Goal: Information Seeking & Learning: Find specific page/section

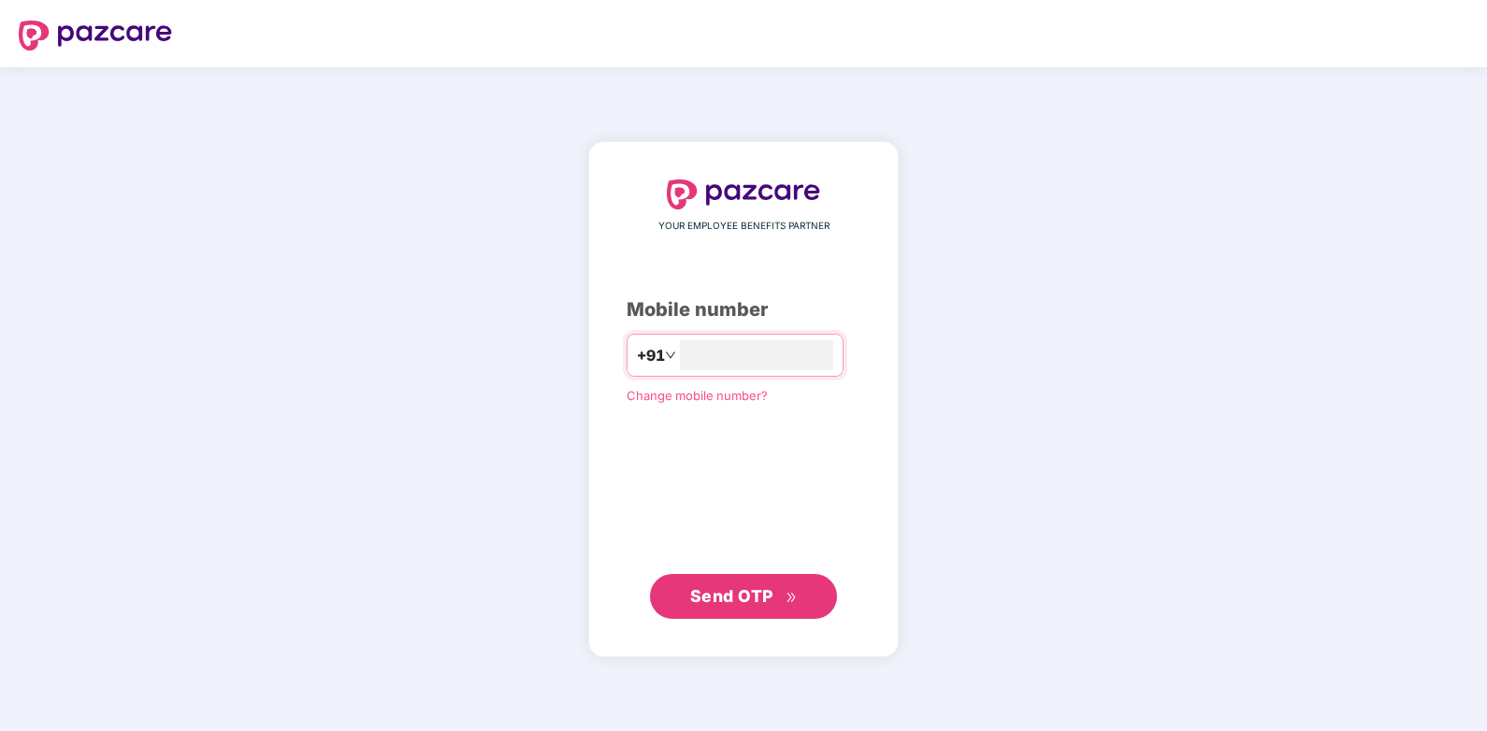
type input "**********"
click at [728, 591] on span "Send OTP" at bounding box center [731, 595] width 83 height 20
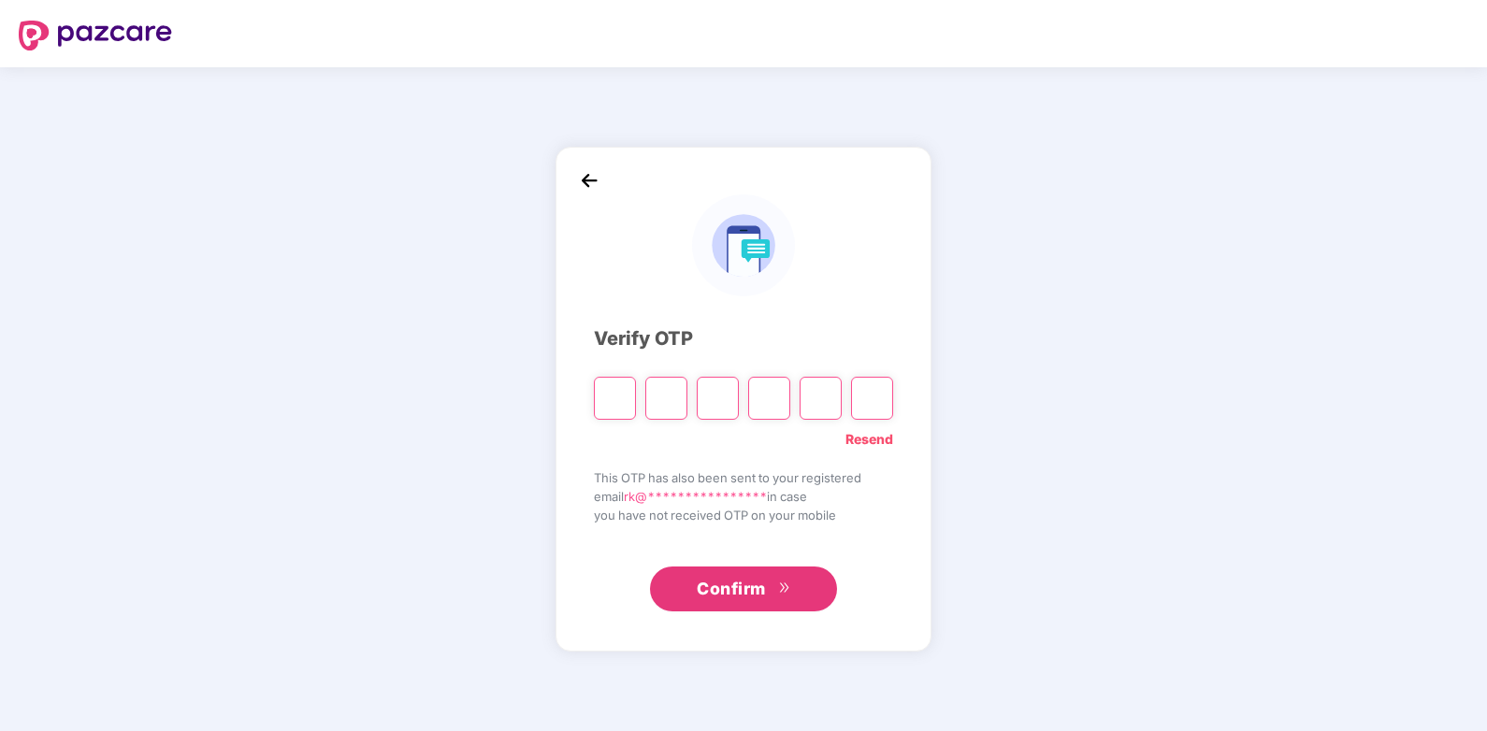
click at [1444, 499] on div "**********" at bounding box center [743, 399] width 1487 height 664
click at [629, 400] on input "Please enter verification code. Digit 1" at bounding box center [615, 398] width 42 height 43
type input "*"
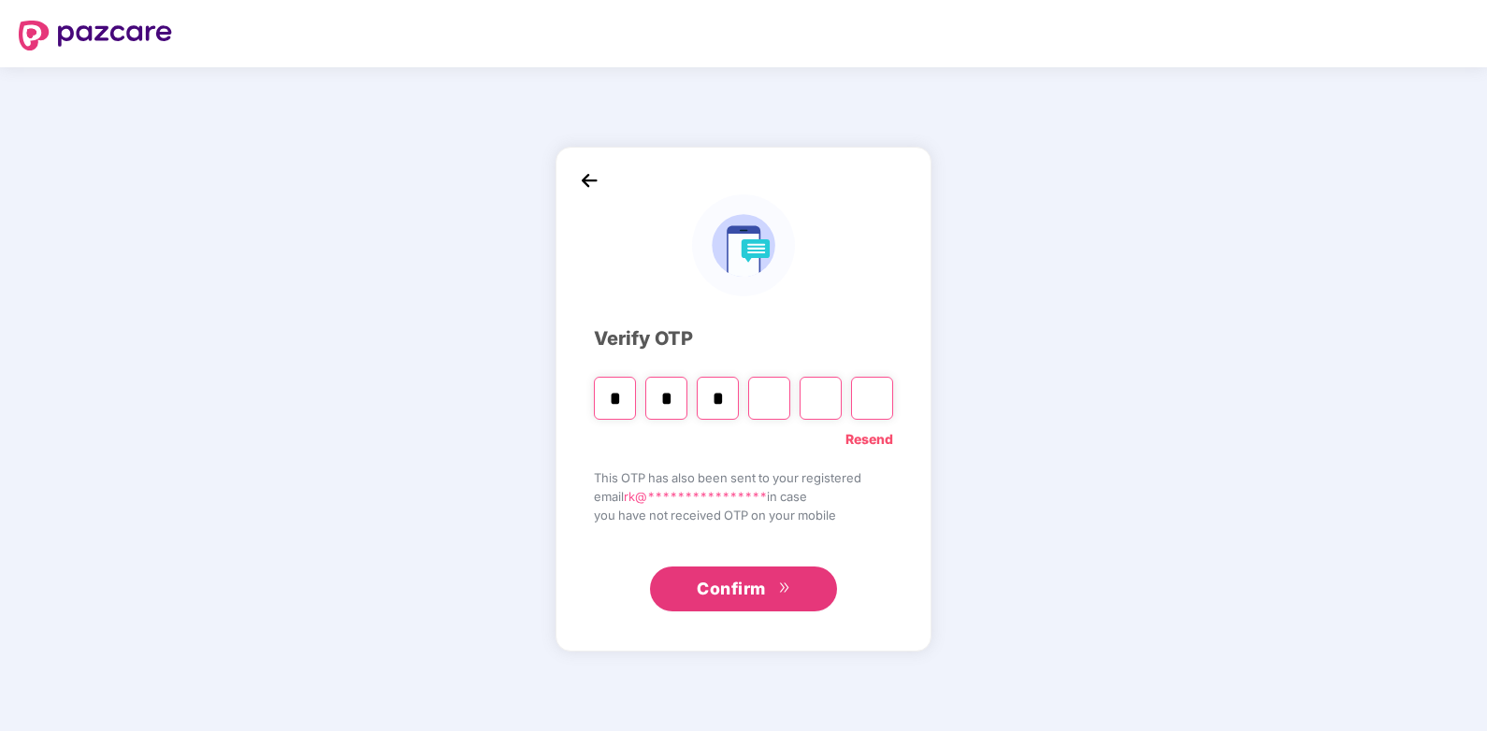
type input "*"
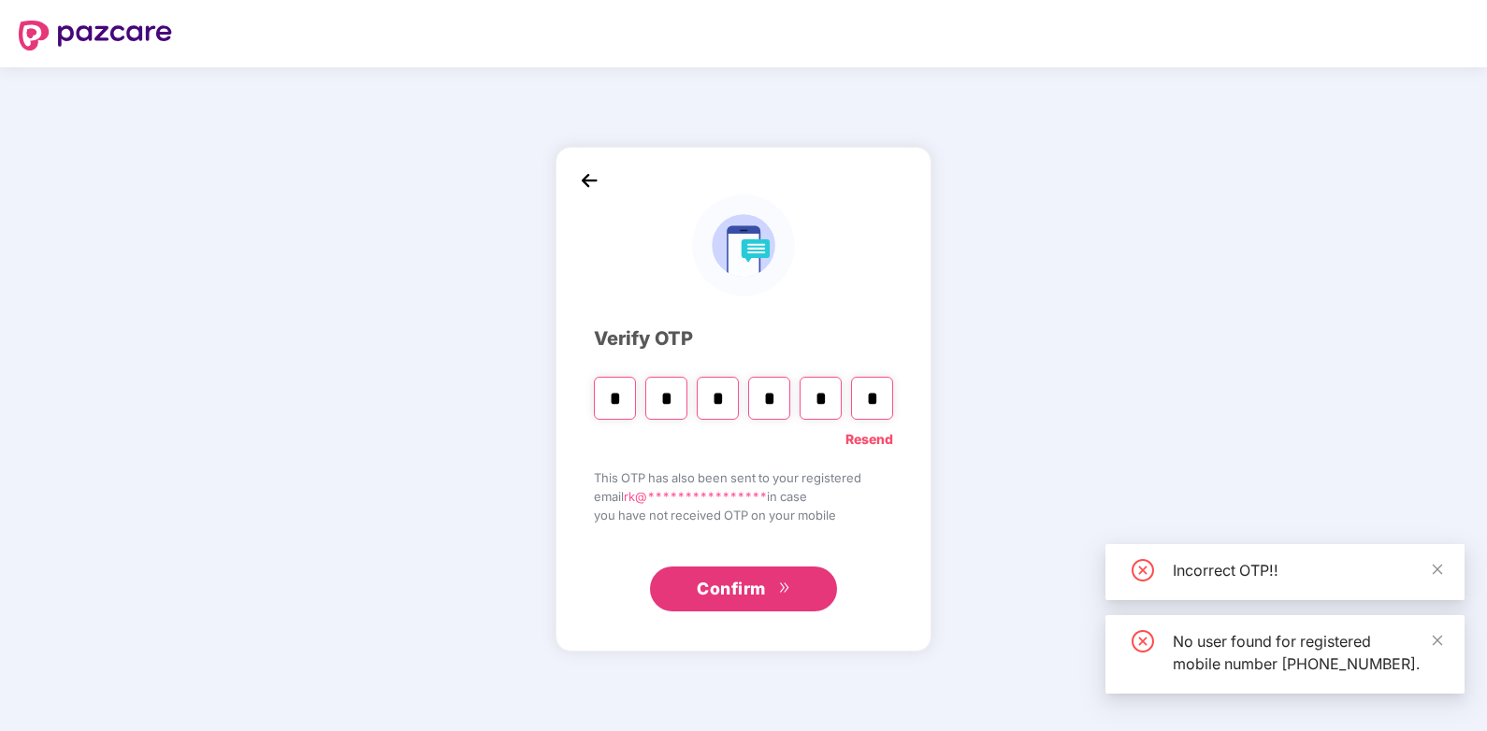
type input "*"
click at [731, 591] on span "Confirm" at bounding box center [731, 589] width 69 height 26
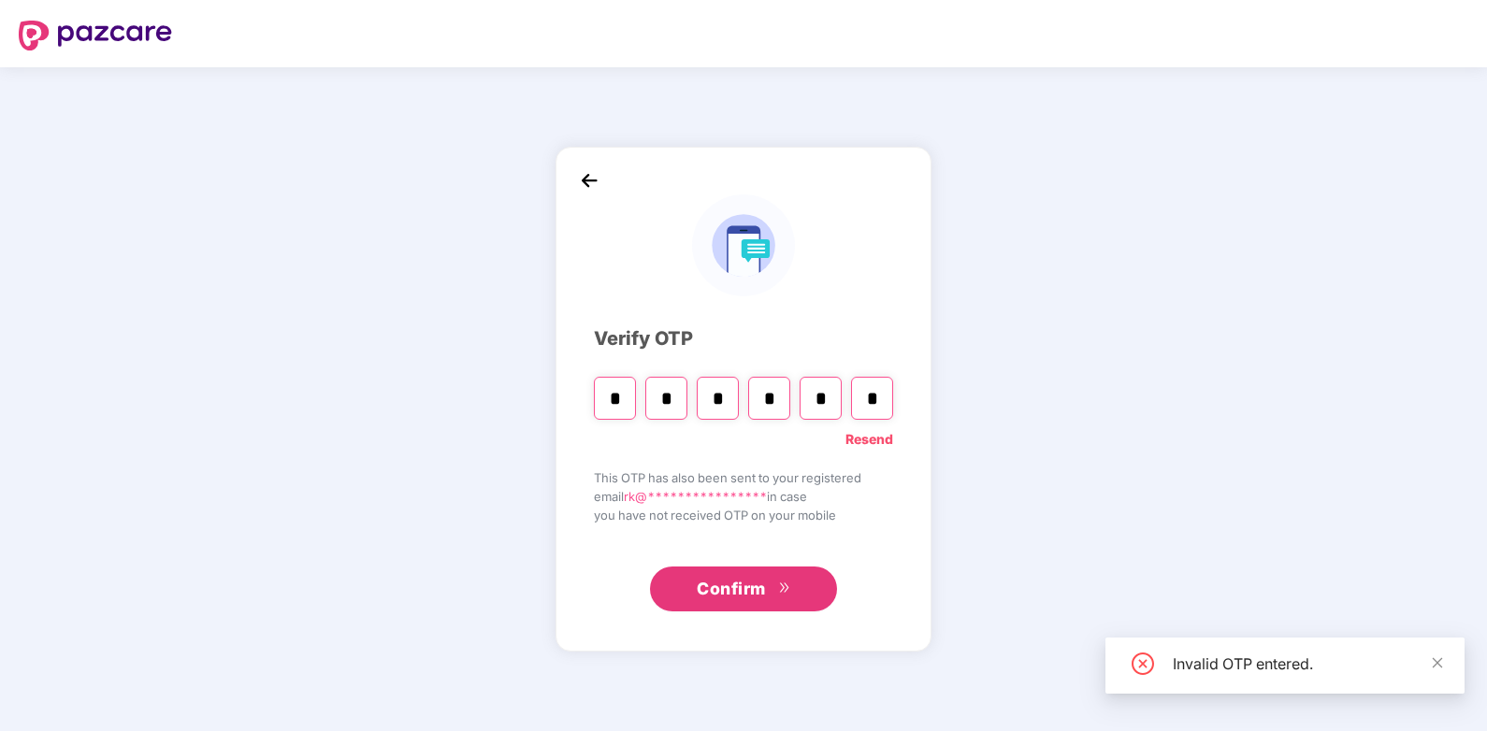
click at [731, 589] on span "Confirm" at bounding box center [731, 589] width 69 height 26
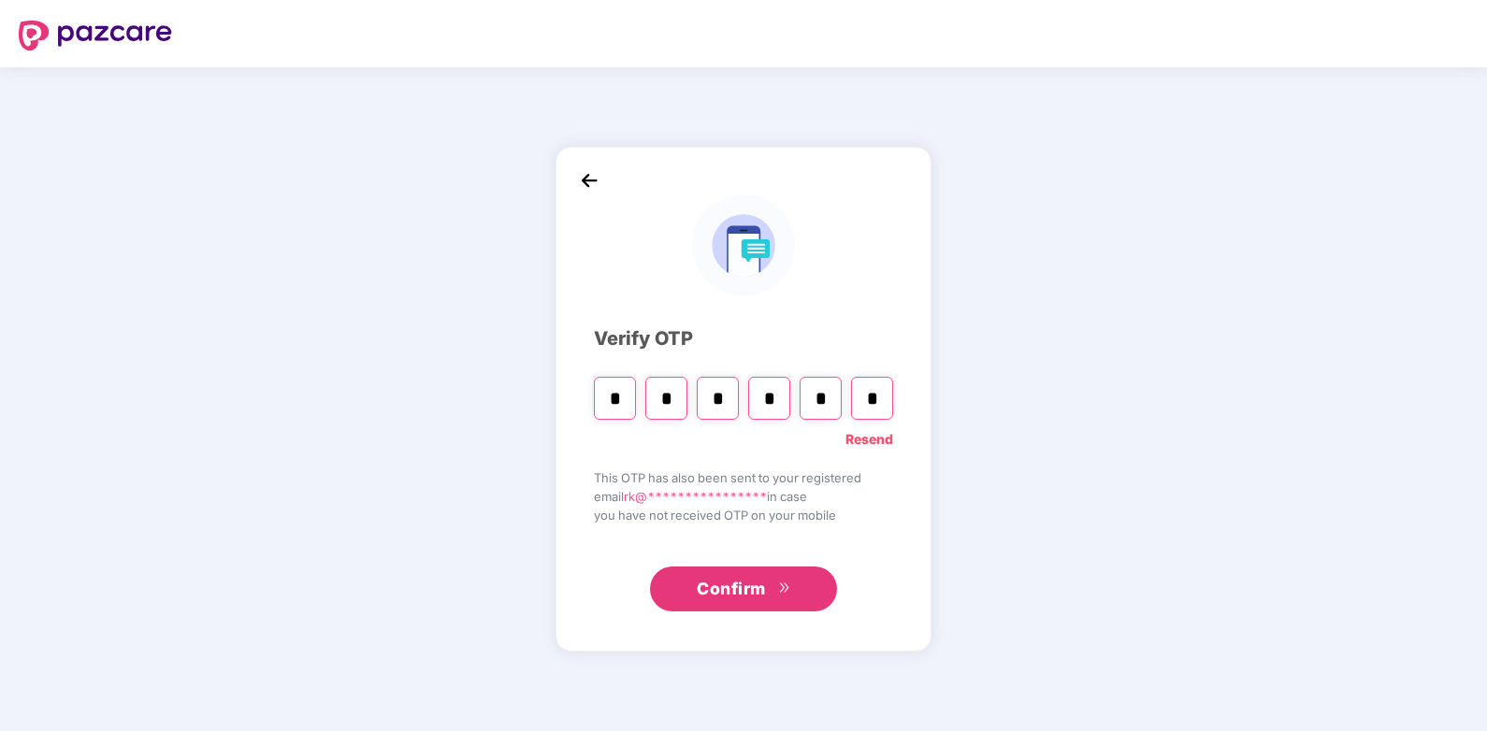
click at [734, 599] on span "Confirm" at bounding box center [731, 589] width 69 height 26
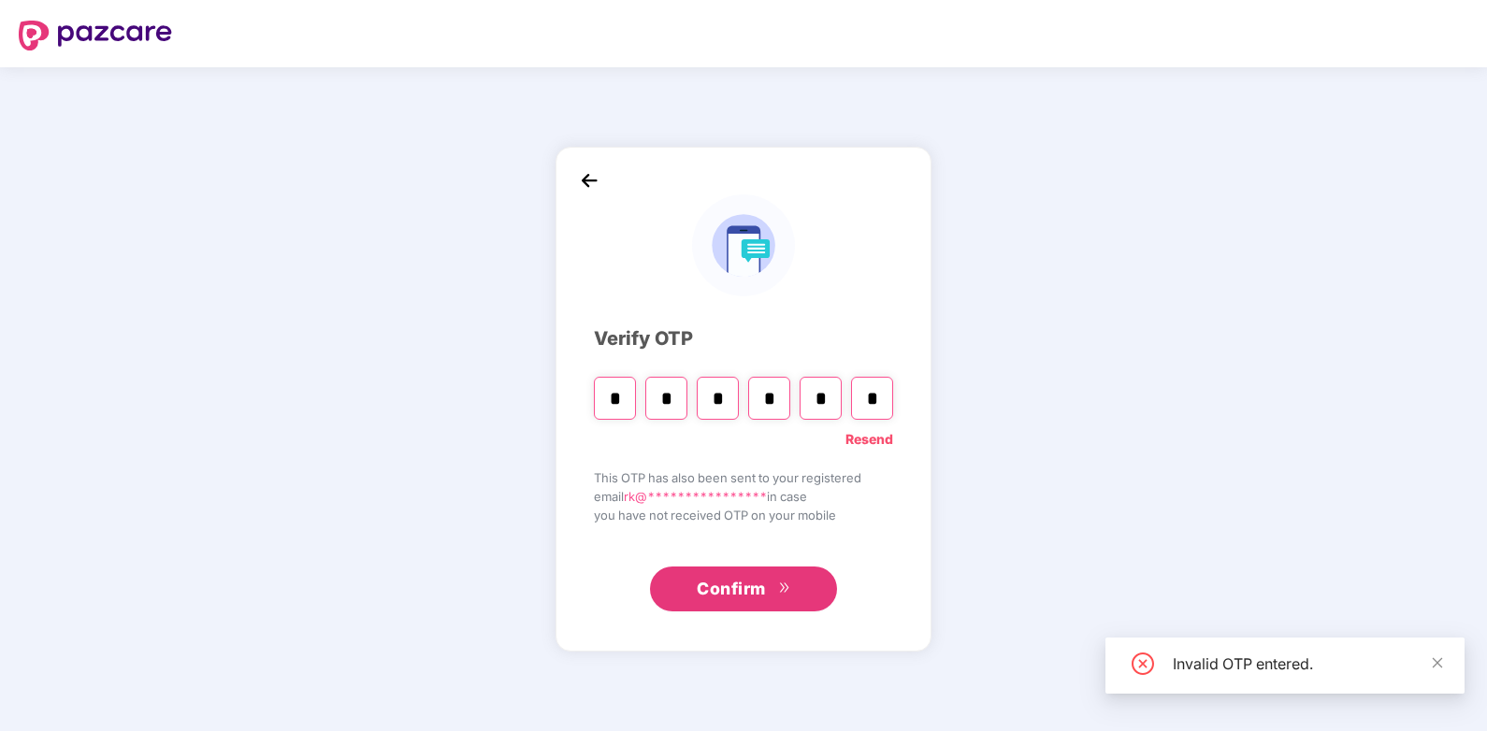
click at [863, 435] on link "Resend" at bounding box center [869, 439] width 48 height 21
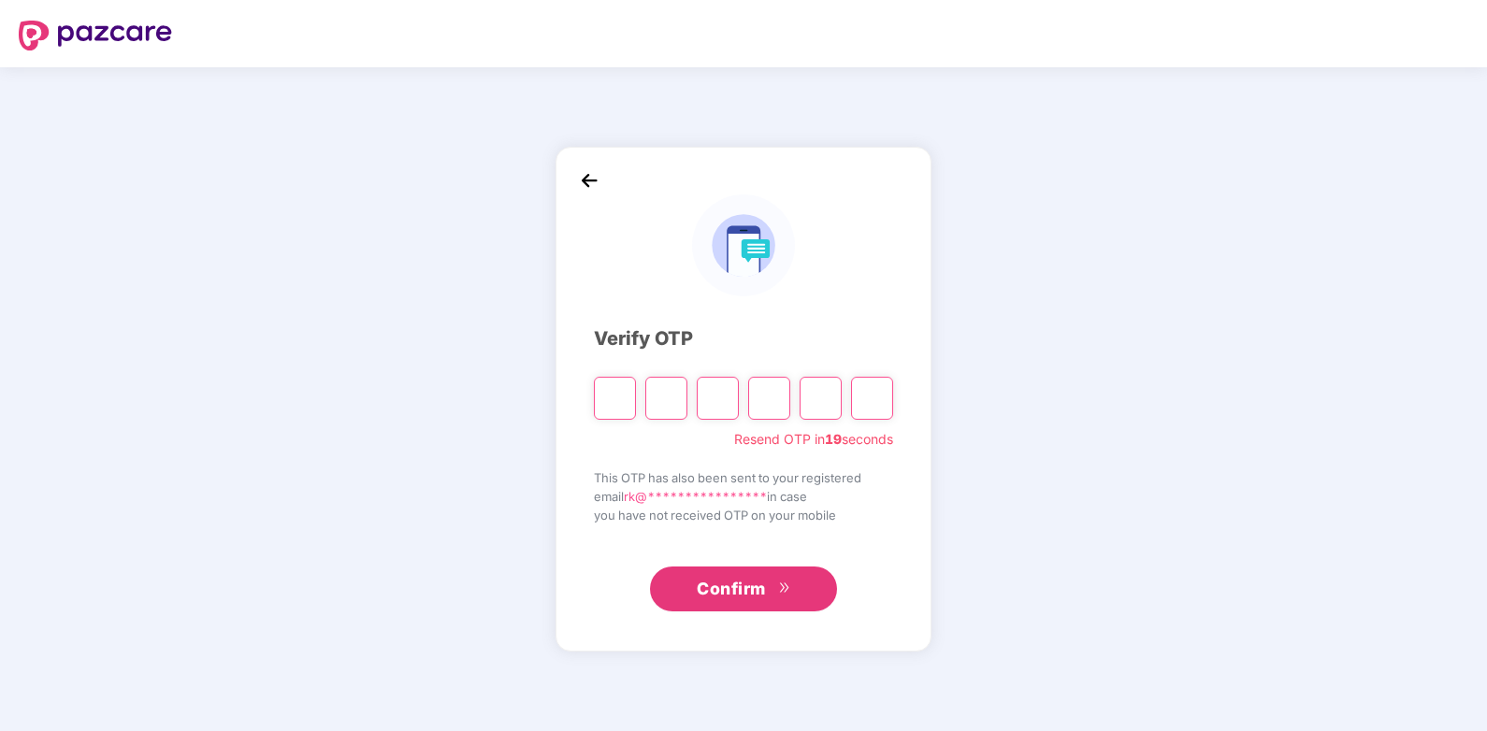
click at [606, 388] on input "Please enter verification code. Digit 1" at bounding box center [615, 398] width 42 height 43
type input "*"
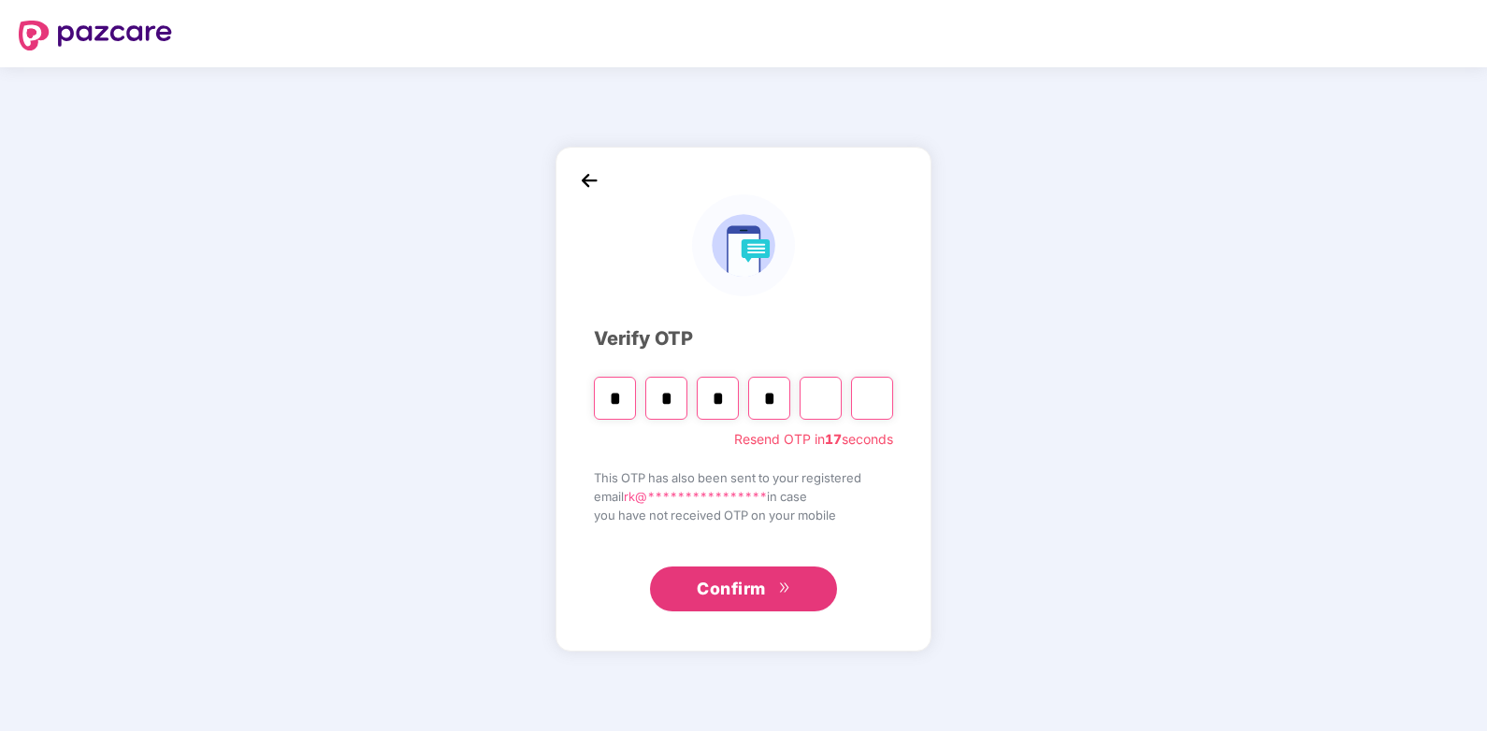
type input "*"
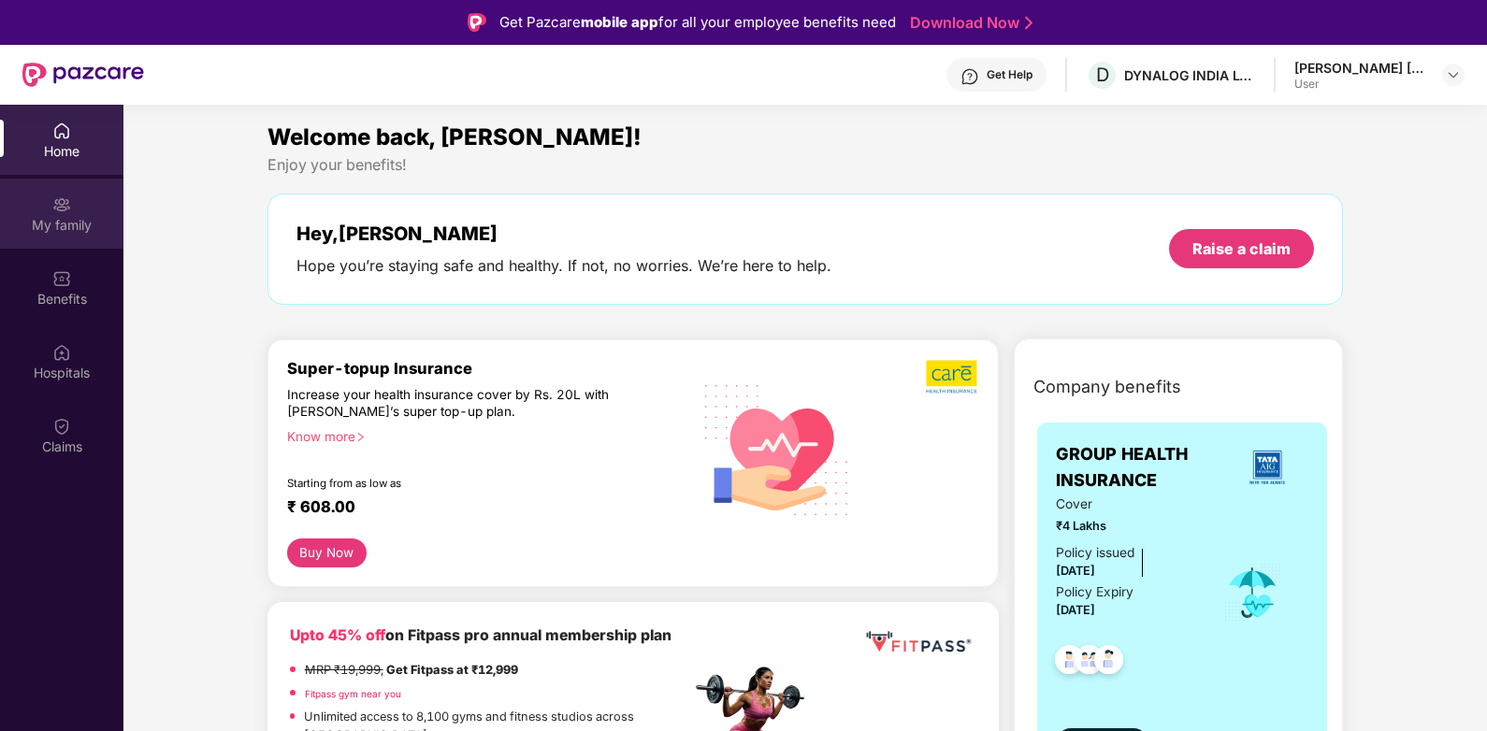
click at [68, 216] on div "My family" at bounding box center [61, 225] width 123 height 19
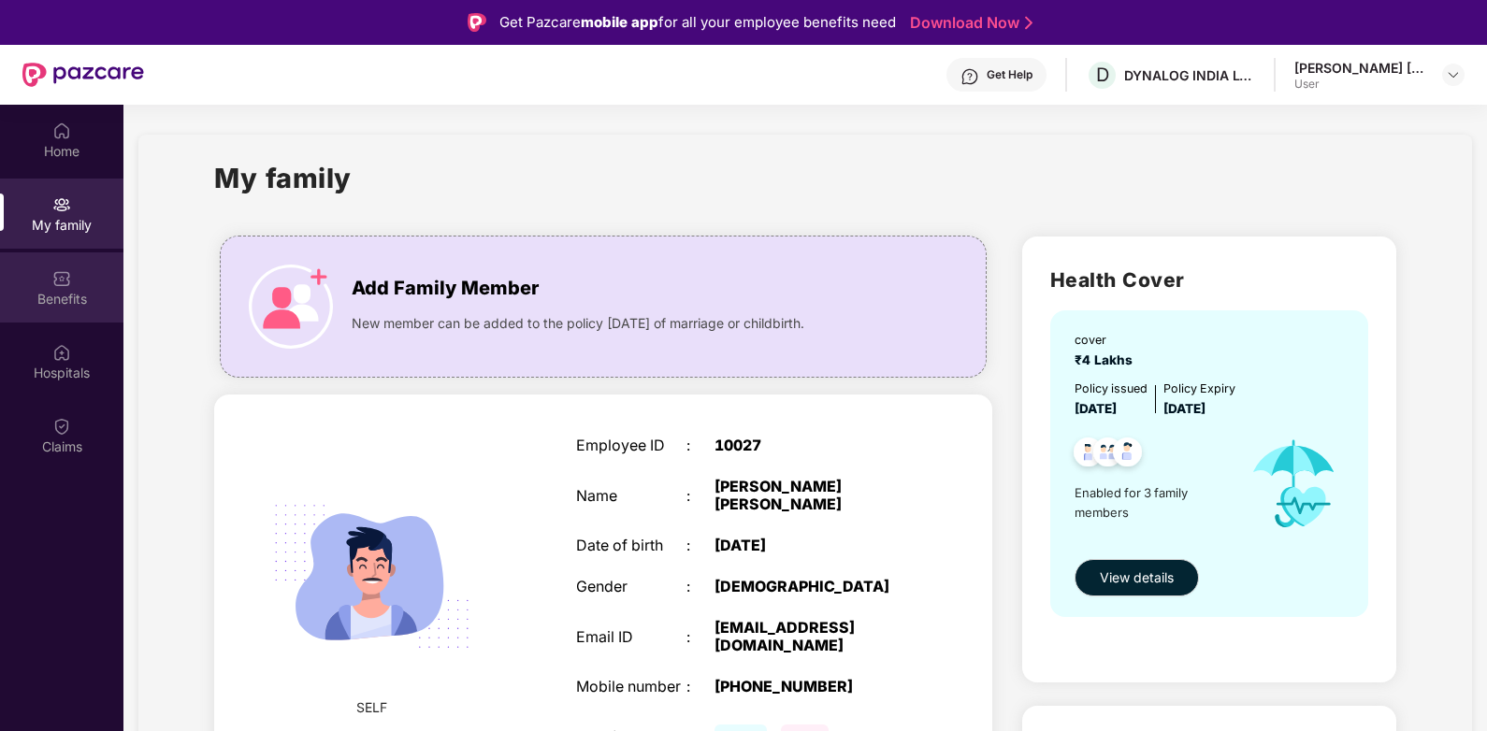
click at [40, 287] on div "Benefits" at bounding box center [61, 288] width 123 height 70
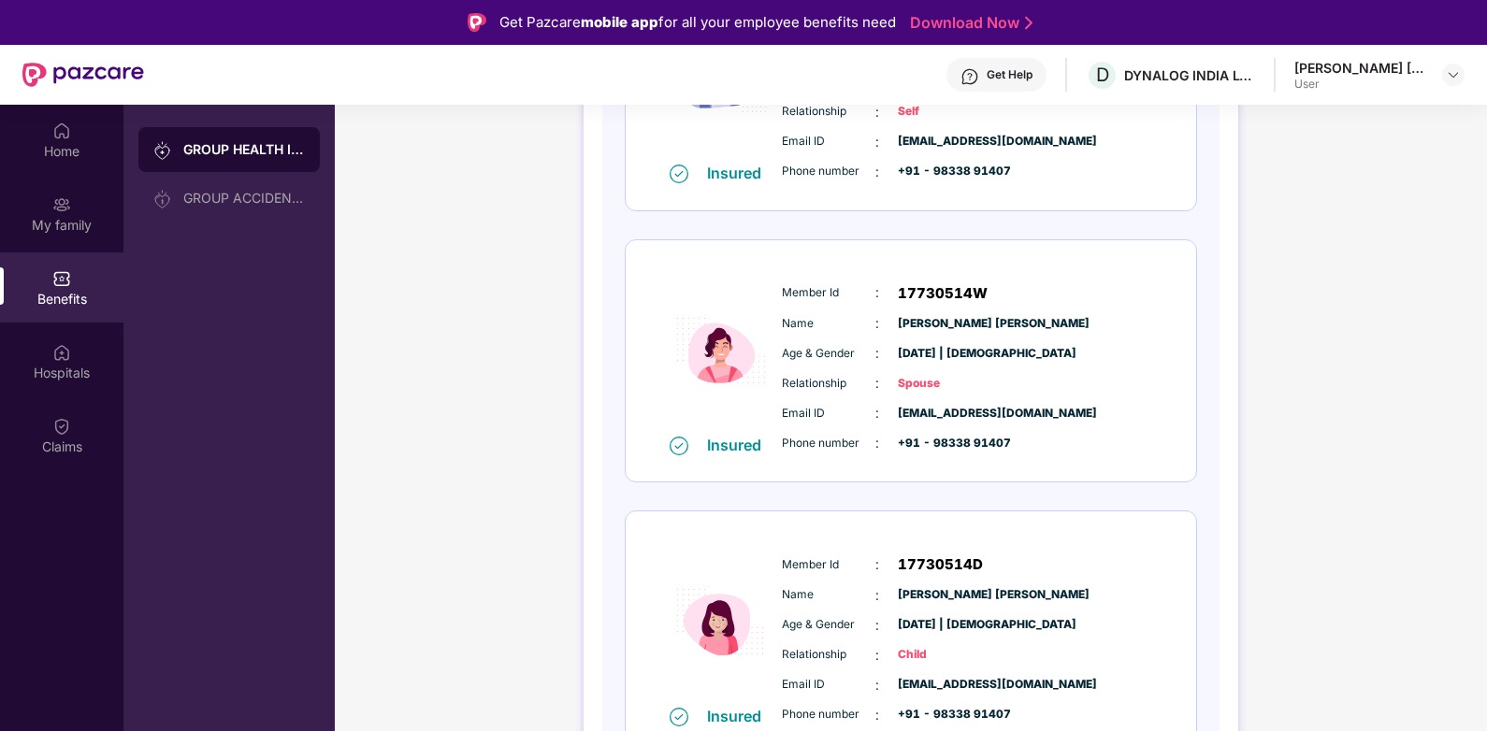
scroll to position [448, 0]
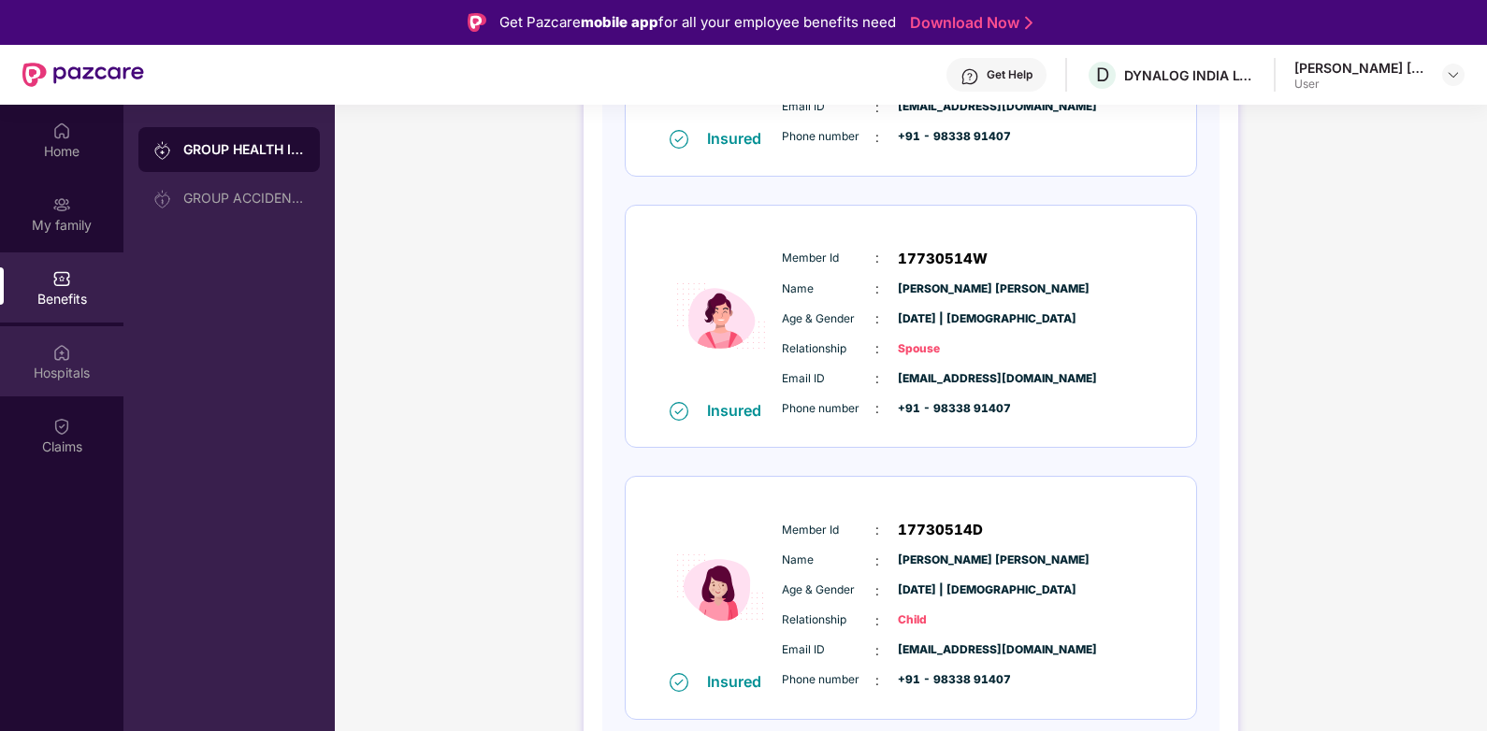
click at [69, 367] on div "Hospitals" at bounding box center [61, 372] width 123 height 19
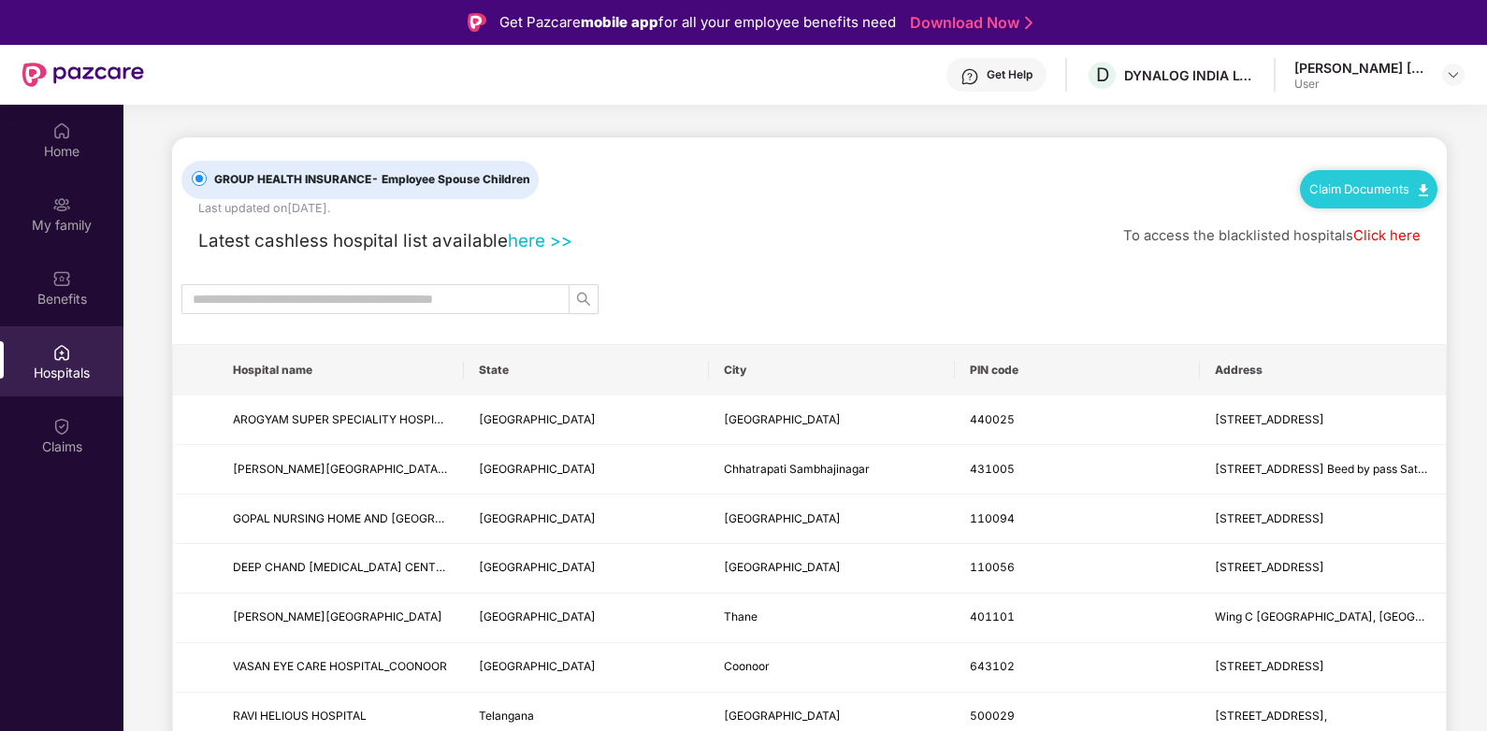
click at [520, 369] on th "State" at bounding box center [587, 370] width 246 height 51
click at [500, 370] on th "State" at bounding box center [587, 370] width 246 height 51
click at [499, 371] on th "State" at bounding box center [587, 370] width 246 height 51
drag, startPoint x: 499, startPoint y: 371, endPoint x: 510, endPoint y: 414, distance: 44.5
click at [510, 414] on span "[GEOGRAPHIC_DATA]" at bounding box center [537, 419] width 117 height 14
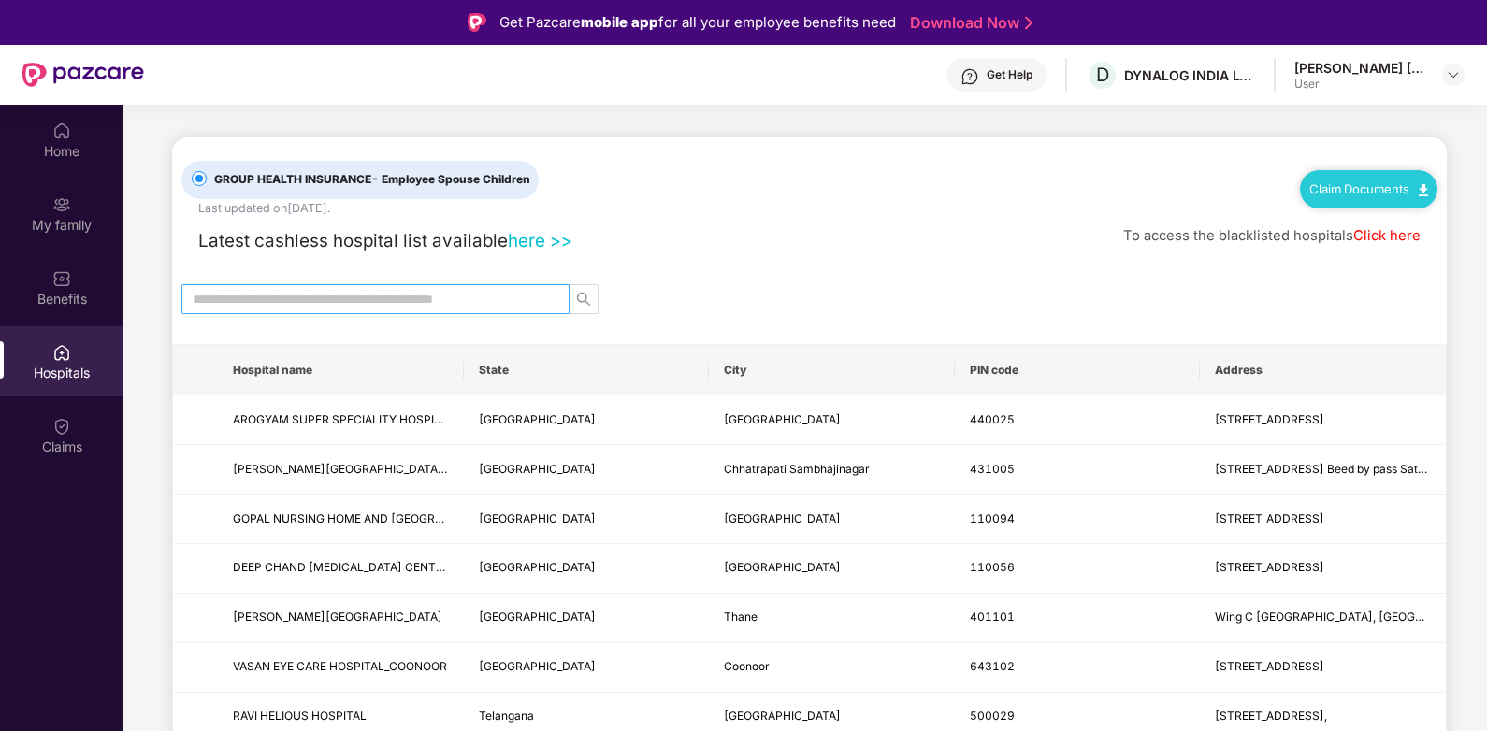
click at [372, 302] on input "text" at bounding box center [368, 299] width 351 height 21
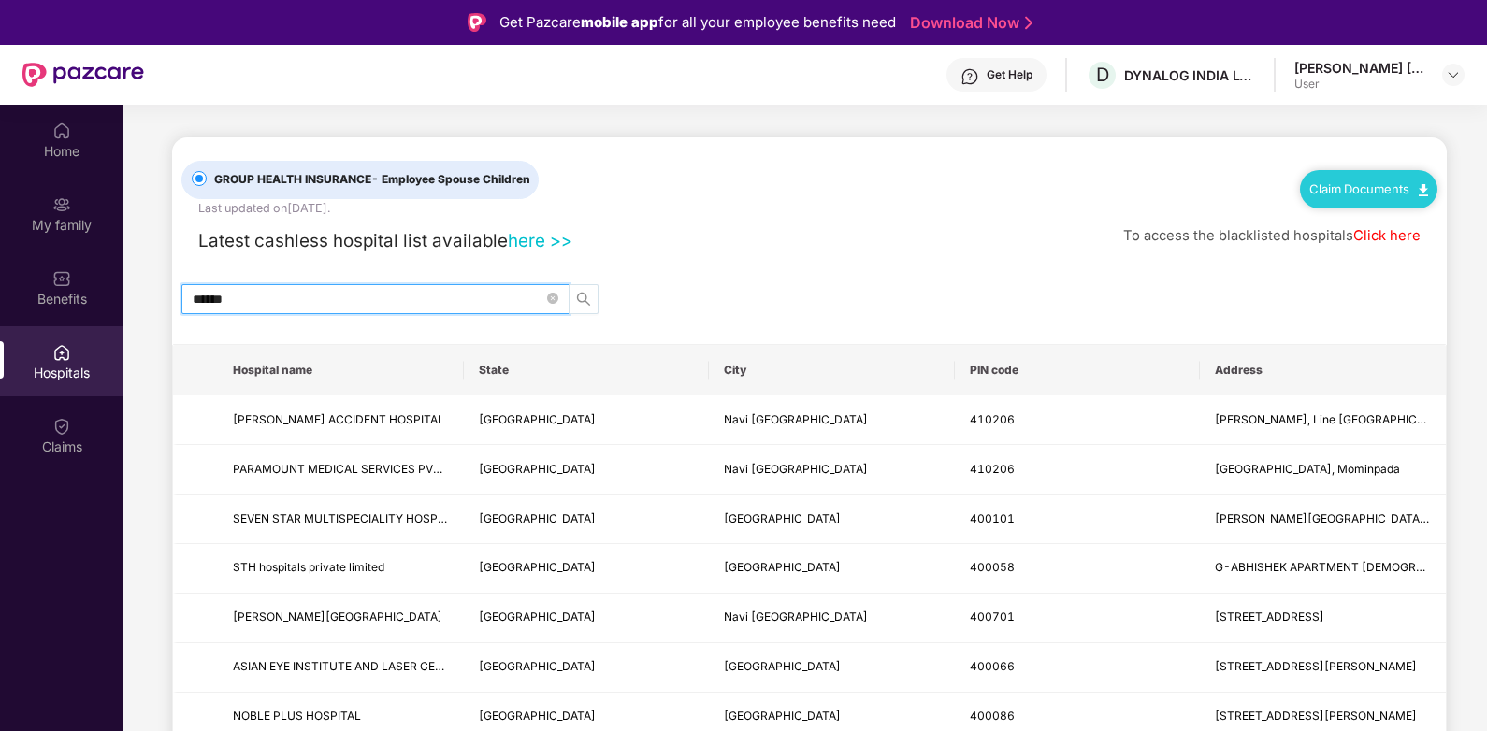
click at [588, 293] on icon "search" at bounding box center [583, 299] width 15 height 15
click at [273, 296] on input "******" at bounding box center [368, 299] width 351 height 21
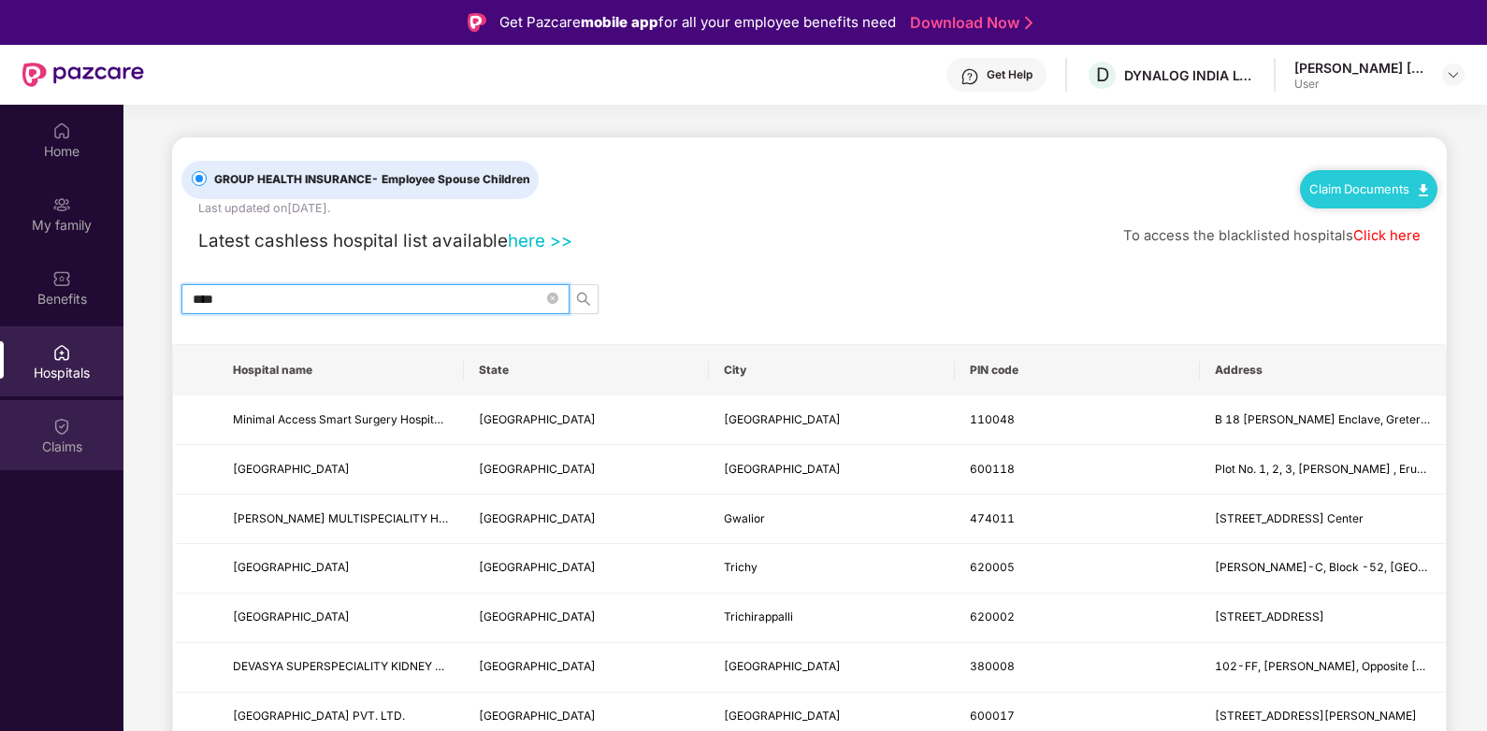
type input "****"
click at [55, 442] on div "Claims" at bounding box center [61, 447] width 123 height 19
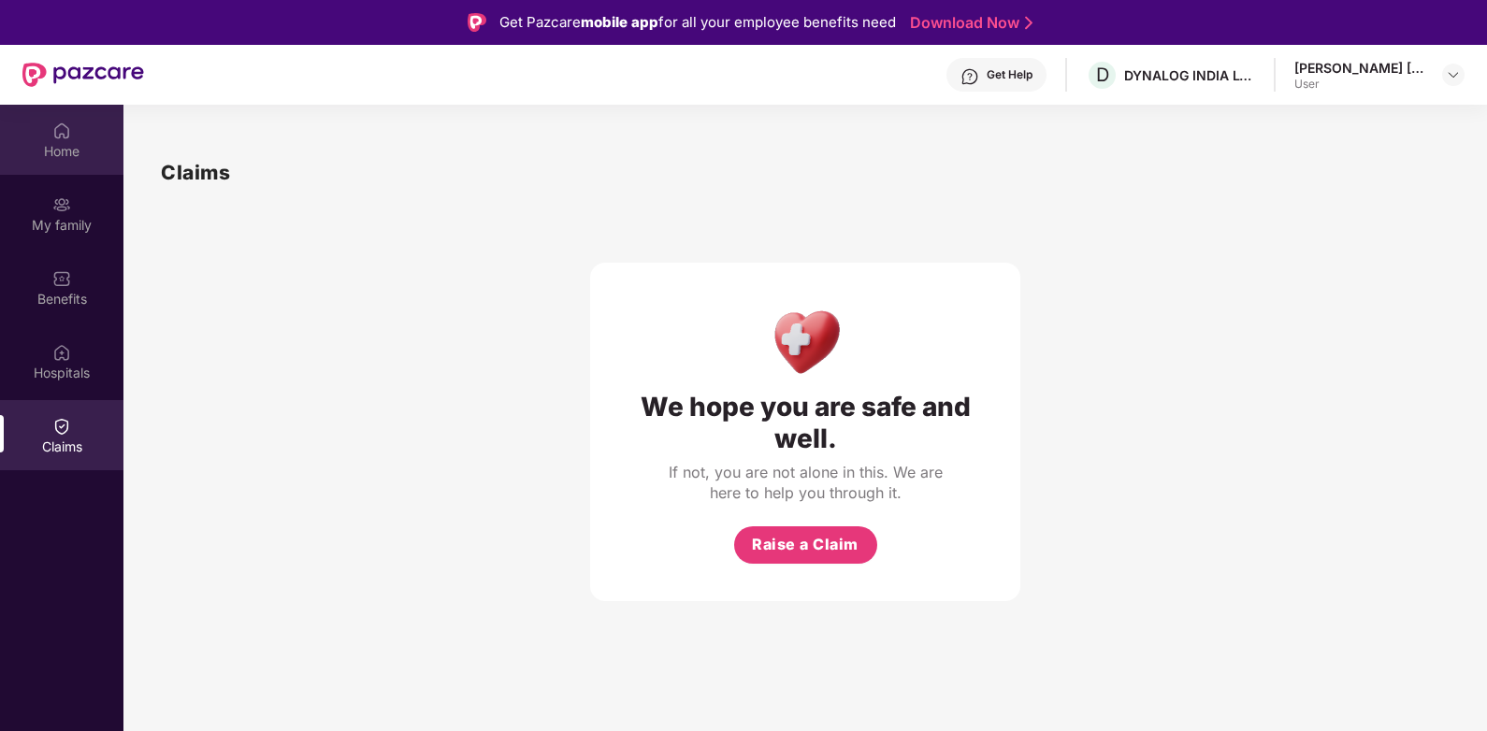
click at [50, 146] on div "Home" at bounding box center [61, 151] width 123 height 19
